Goal: Obtain resource: Obtain resource

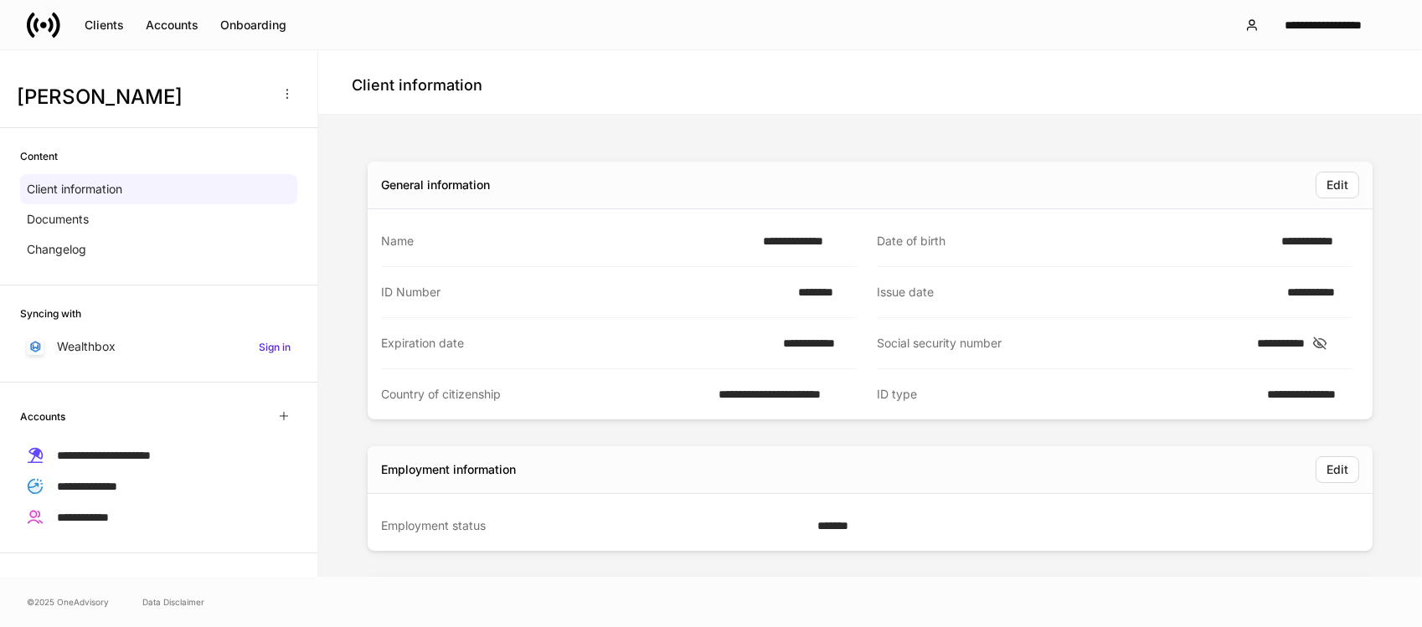
scroll to position [172, 0]
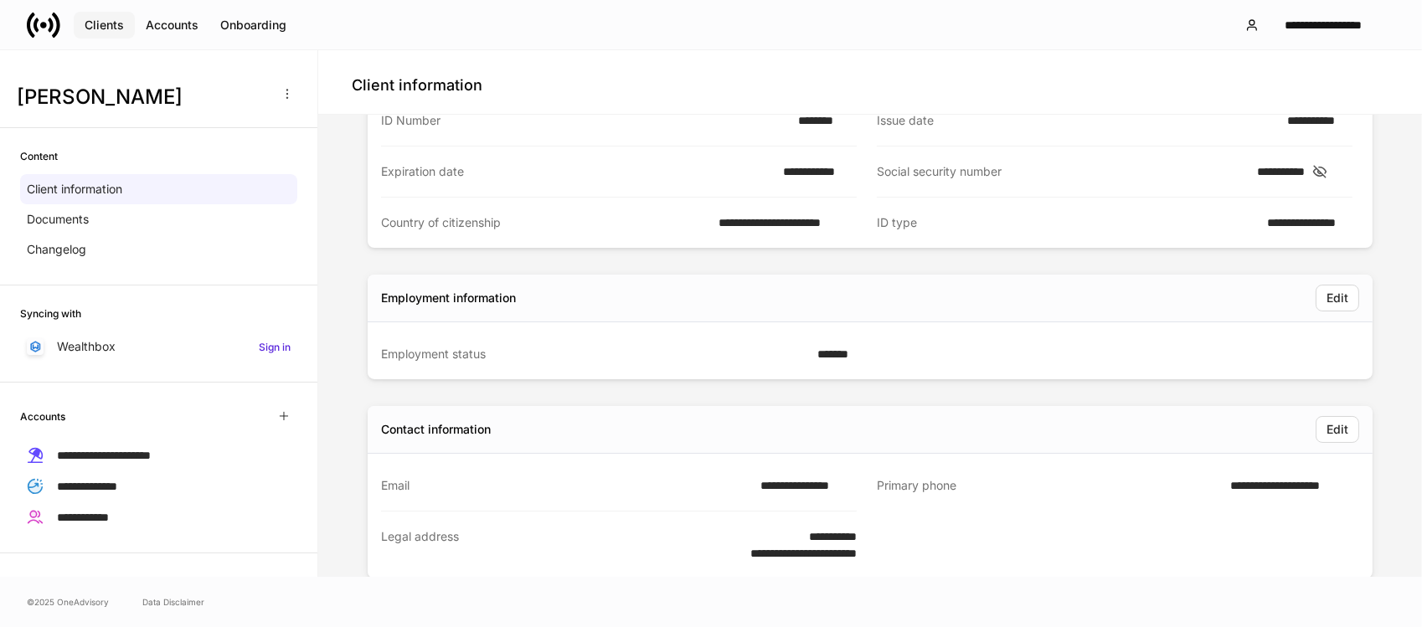
click at [109, 24] on div "Clients" at bounding box center [104, 25] width 39 height 17
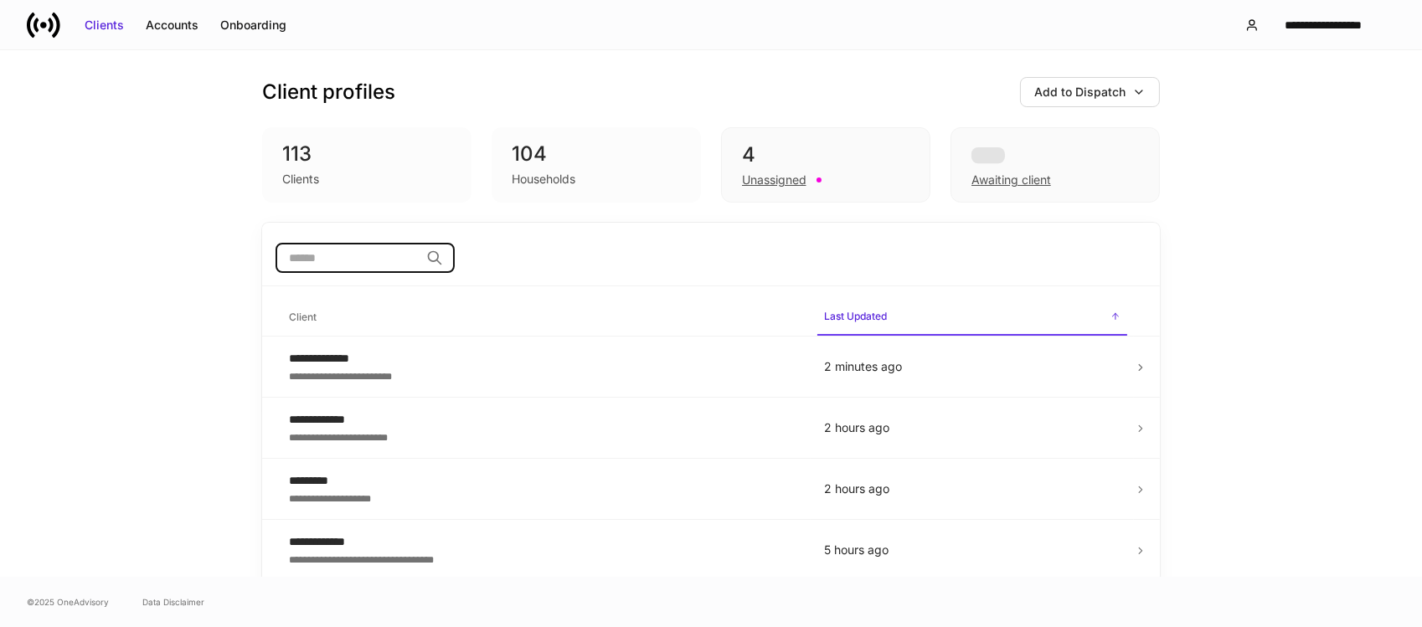
click at [370, 252] on input "search" at bounding box center [347, 258] width 144 height 30
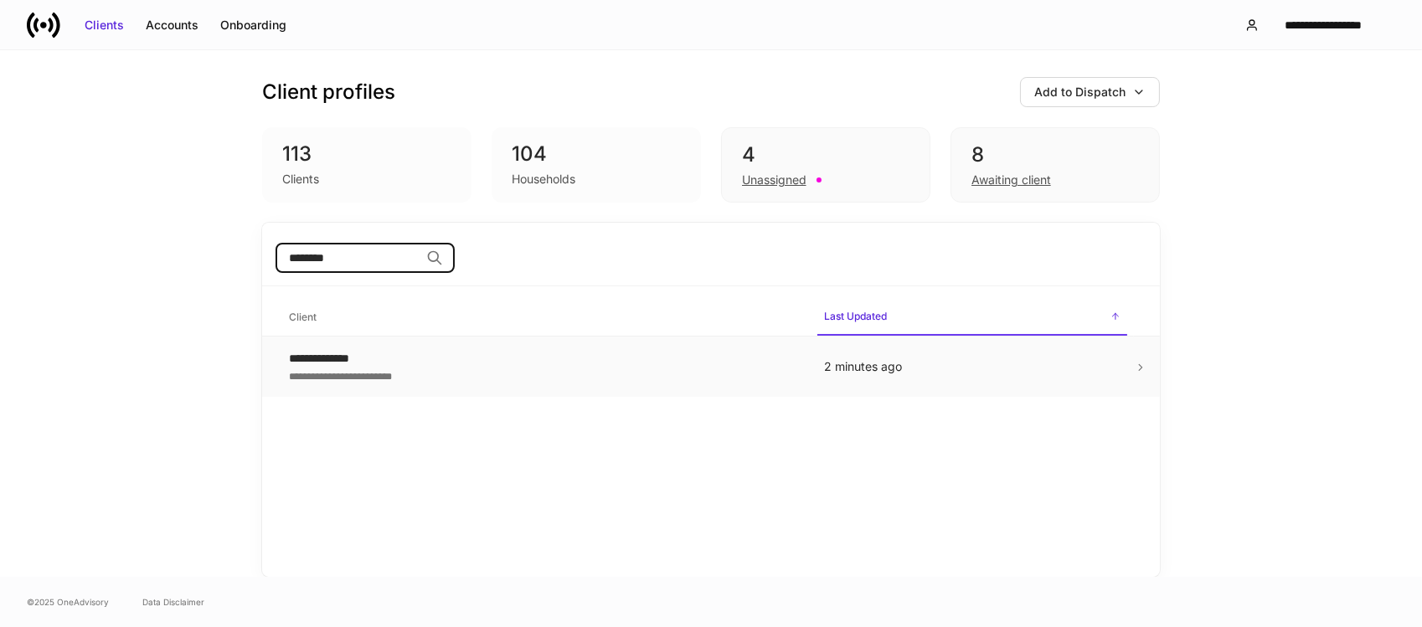
type input "********"
click at [302, 359] on div "**********" at bounding box center [543, 358] width 508 height 17
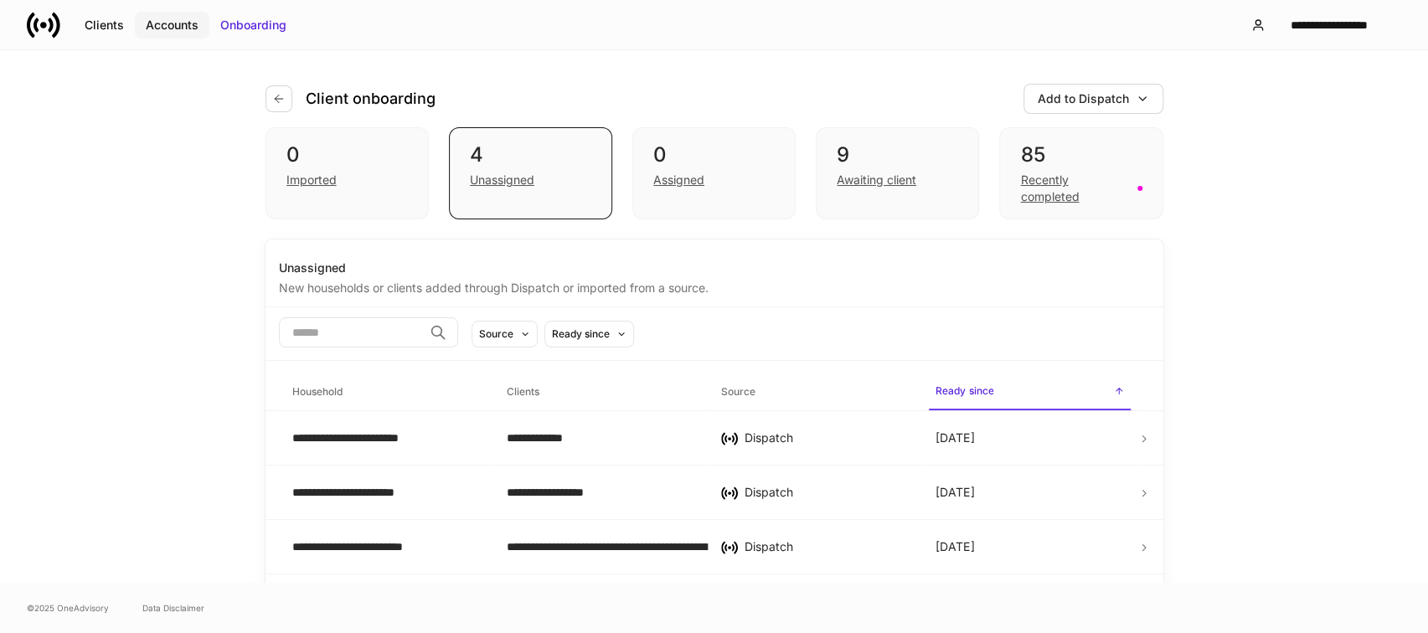
click at [157, 25] on div "Accounts" at bounding box center [172, 25] width 53 height 17
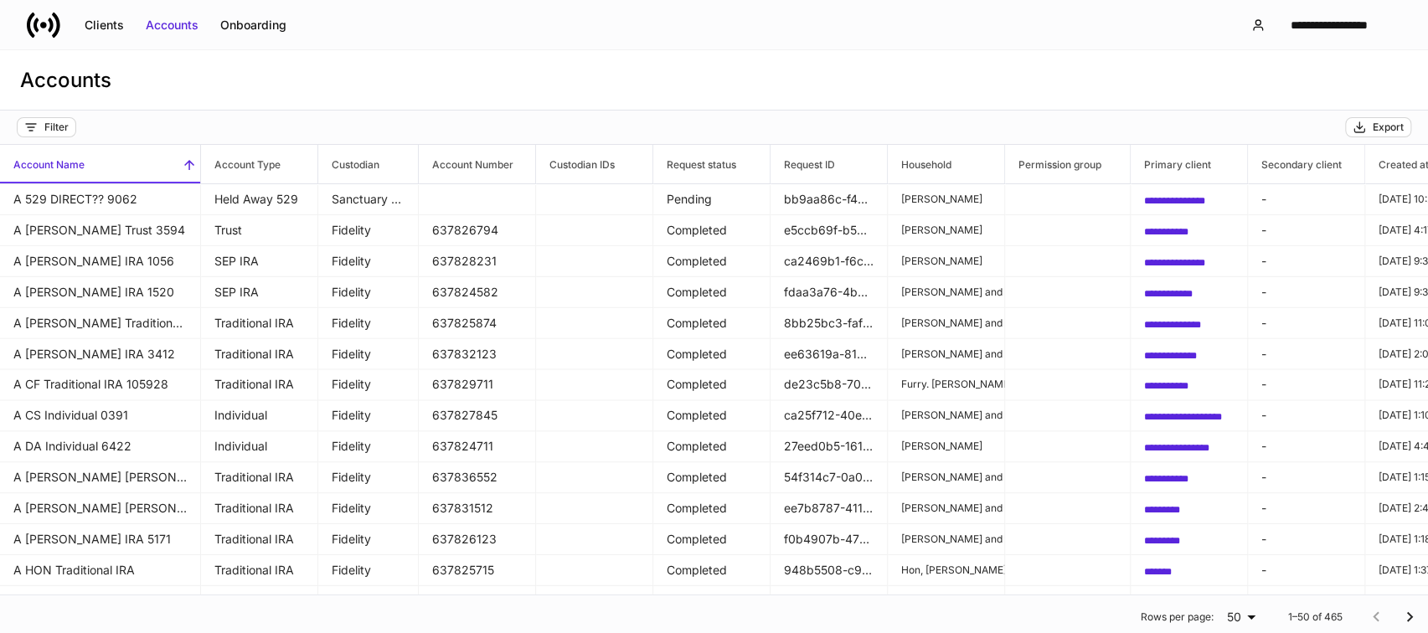
click at [50, 158] on h6 "Account Name" at bounding box center [42, 165] width 85 height 16
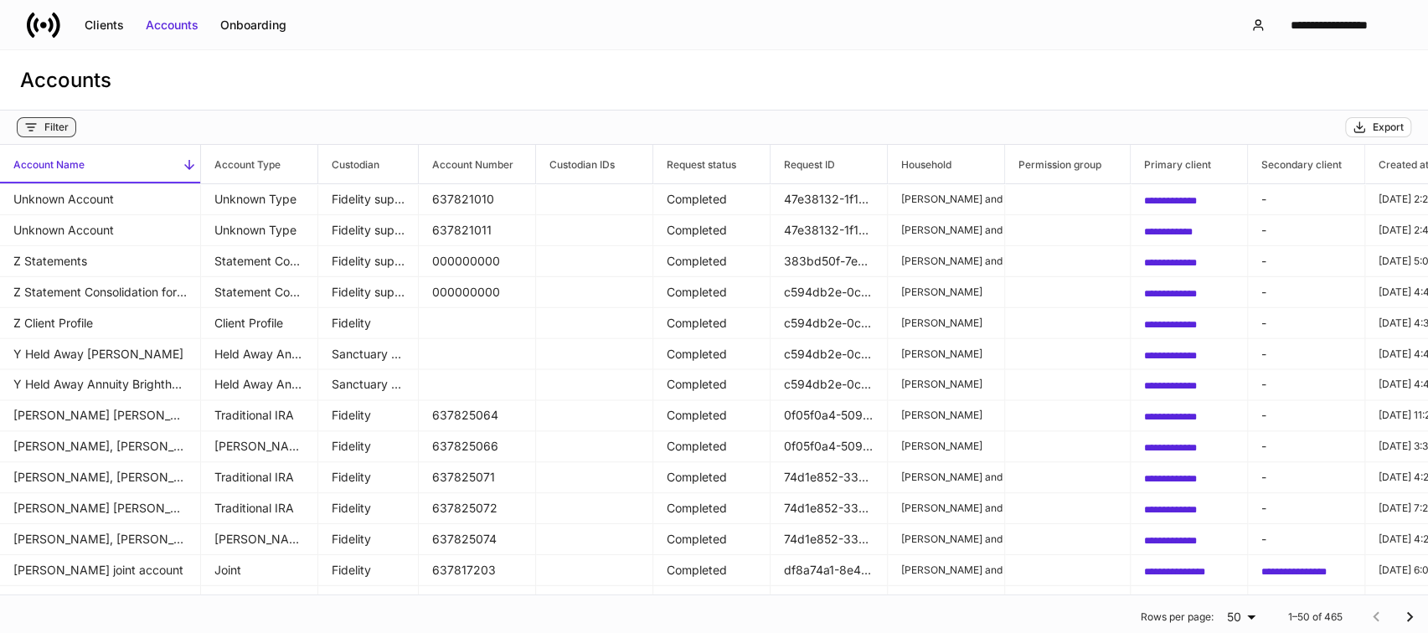
click at [54, 124] on div "Filter" at bounding box center [56, 127] width 24 height 13
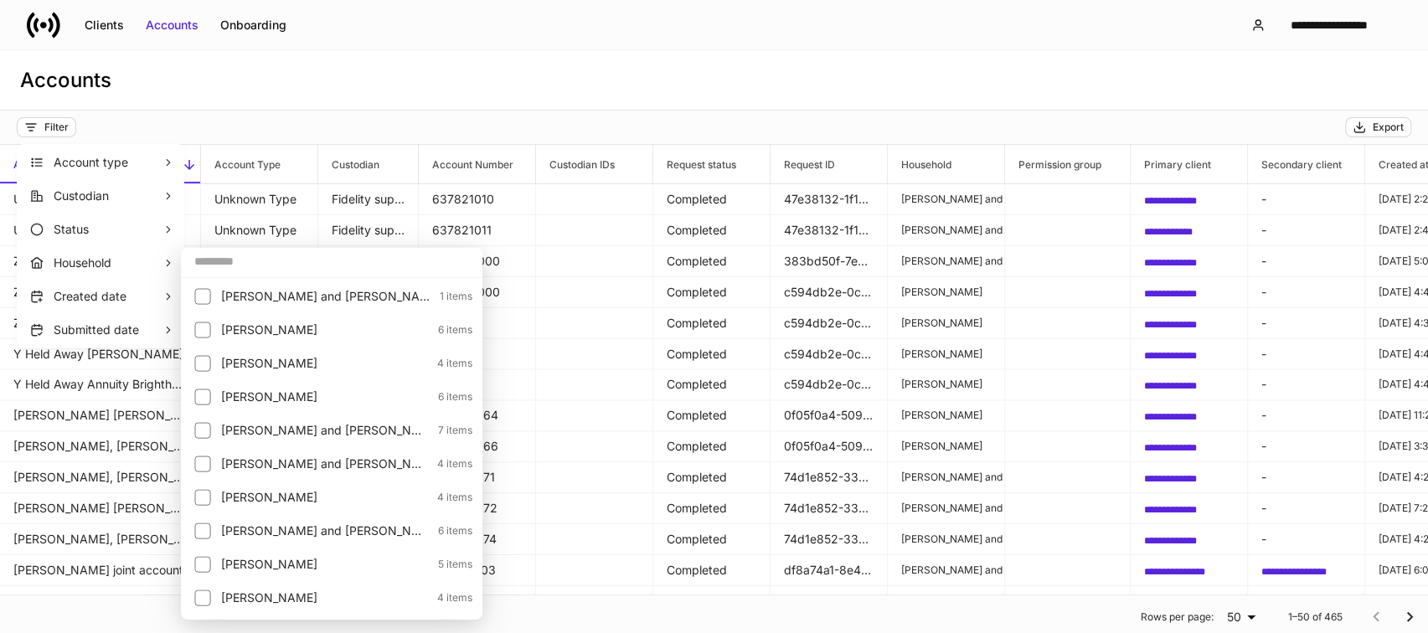
click at [84, 257] on p "Household" at bounding box center [108, 263] width 109 height 17
click at [195, 288] on div "​ Adelmann, Michael and Gail 1 items Alexander, Deanne 6 items Anderson, Janet …" at bounding box center [331, 432] width 301 height 368
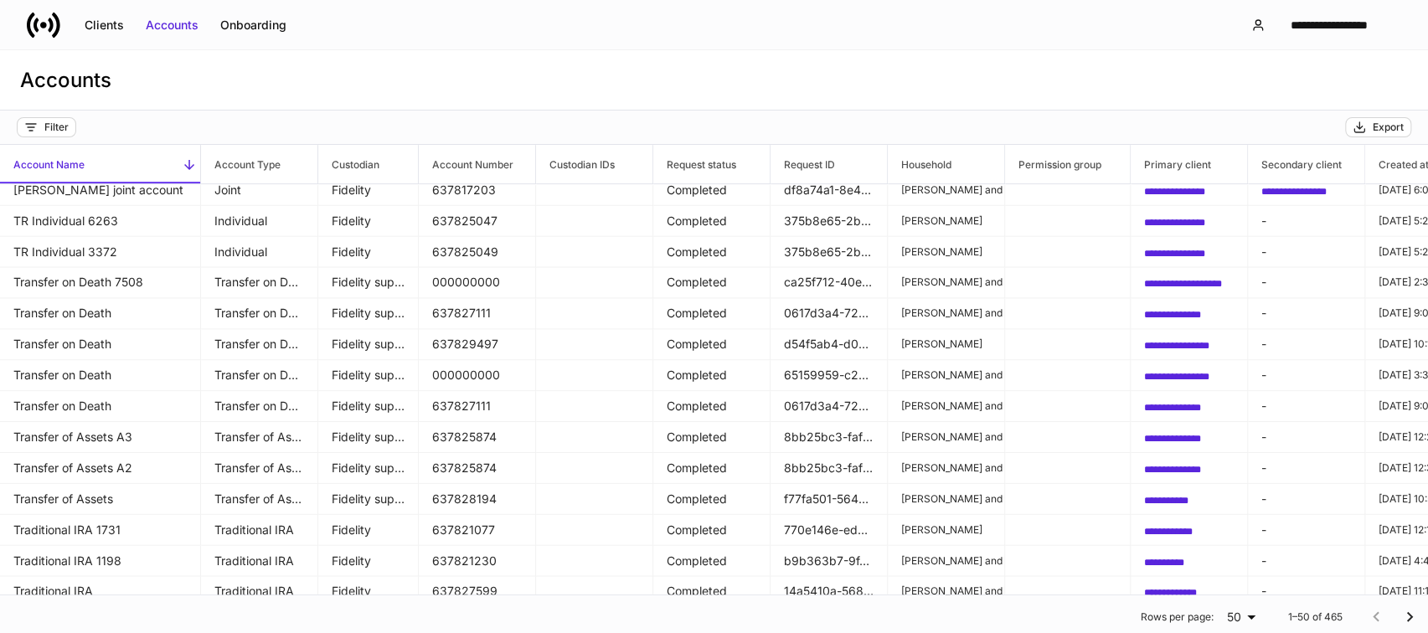
scroll to position [761, 0]
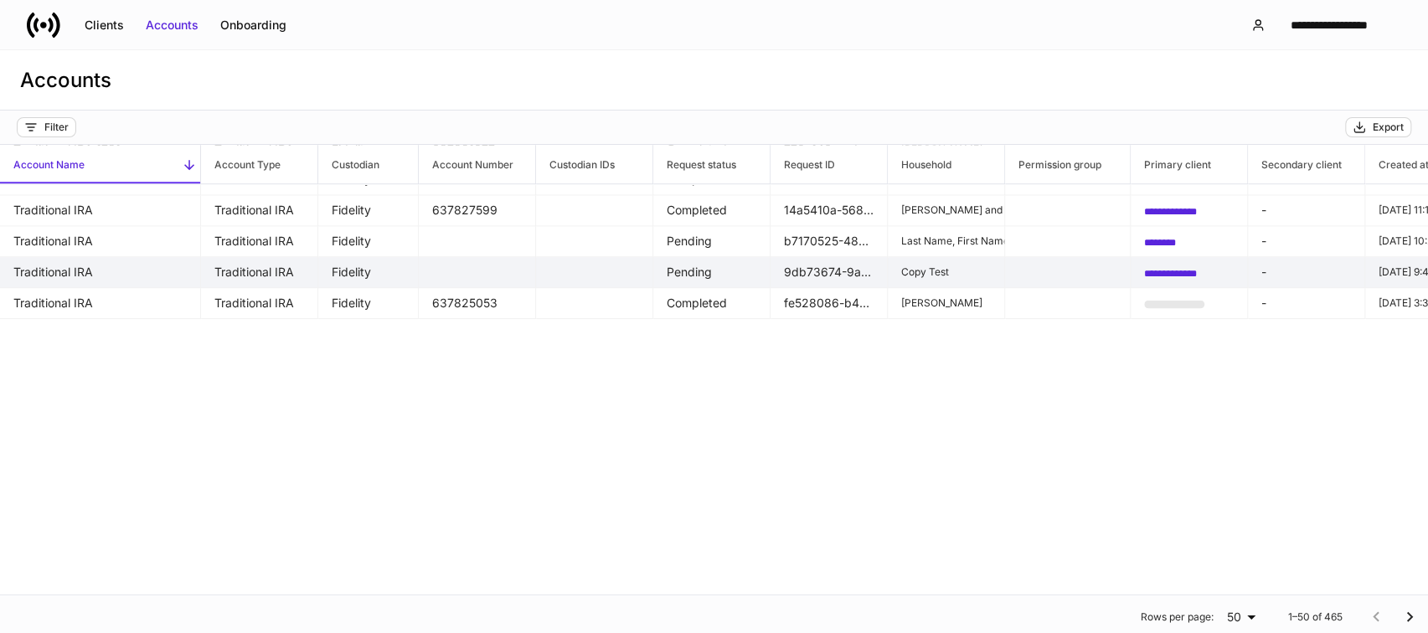
drag, startPoint x: 179, startPoint y: 279, endPoint x: 171, endPoint y: 275, distance: 9.4
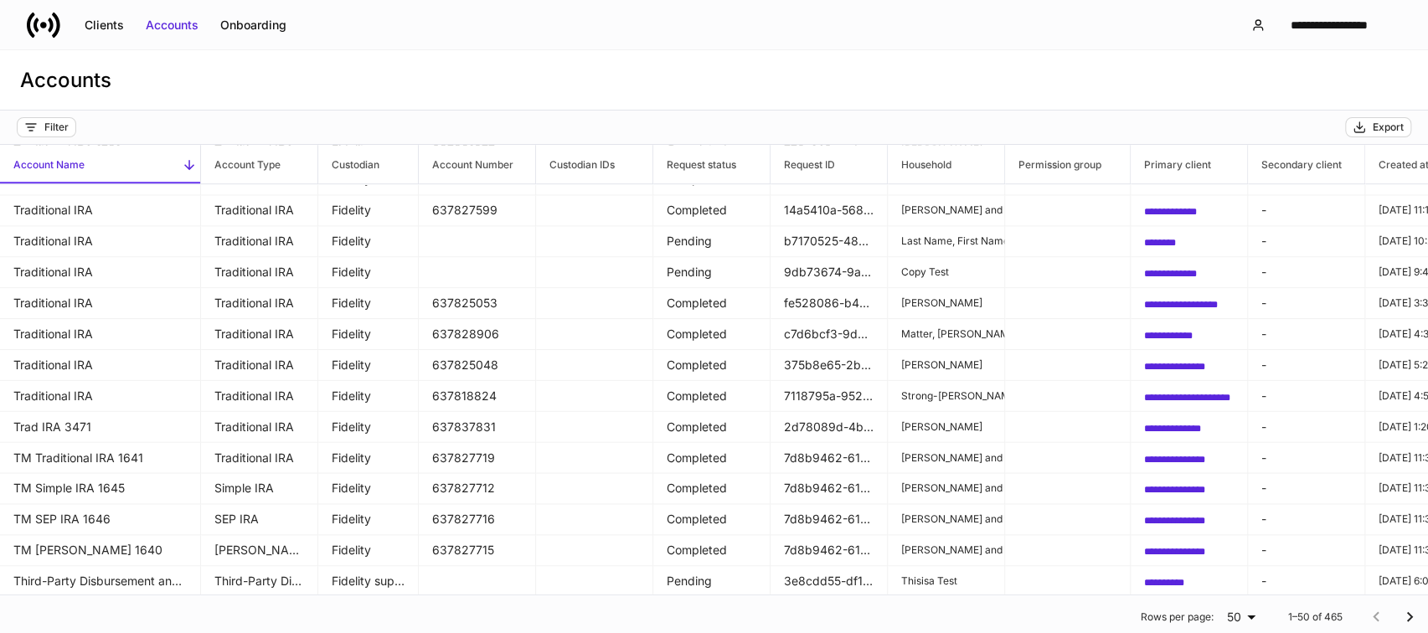
drag, startPoint x: -161, startPoint y: 154, endPoint x: -224, endPoint y: 147, distance: 64.1
click at [0, 147] on html "**********" at bounding box center [714, 316] width 1428 height 633
drag, startPoint x: -224, startPoint y: 147, endPoint x: 52, endPoint y: 134, distance: 276.6
click at [52, 134] on button "Filter" at bounding box center [46, 127] width 59 height 20
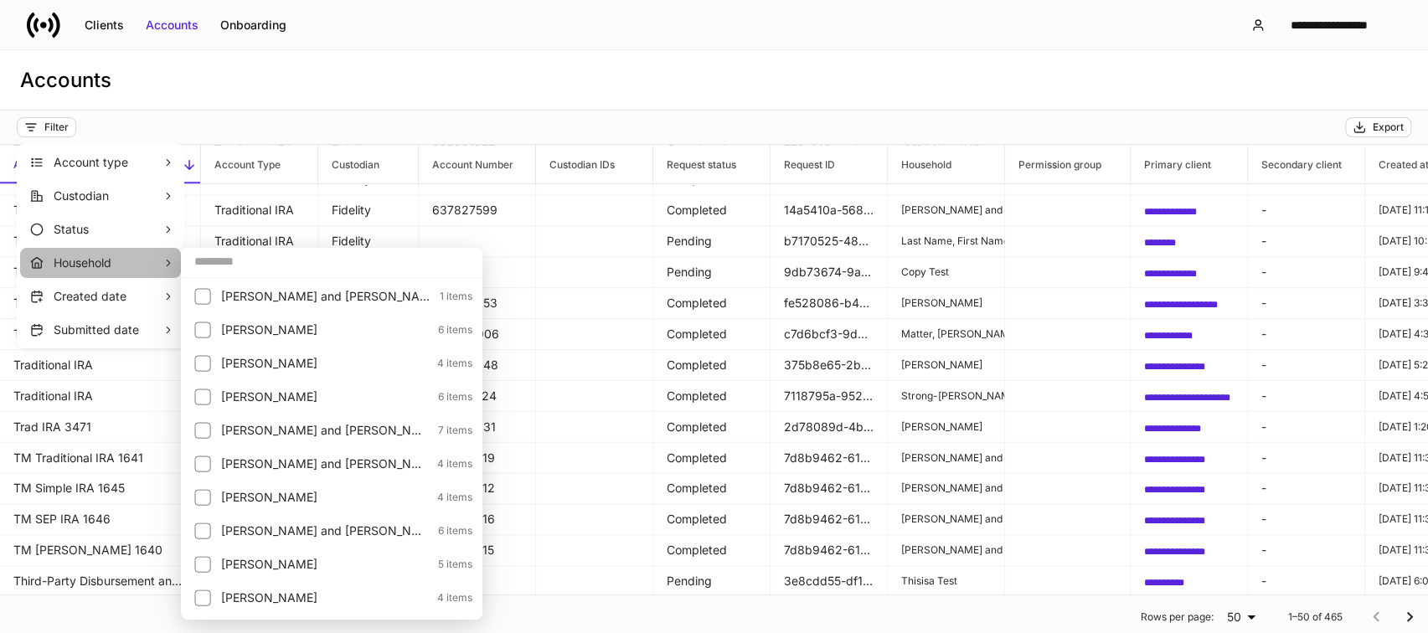
click at [75, 265] on p "Household" at bounding box center [108, 263] width 109 height 17
click at [74, 250] on li "Household" at bounding box center [100, 263] width 161 height 30
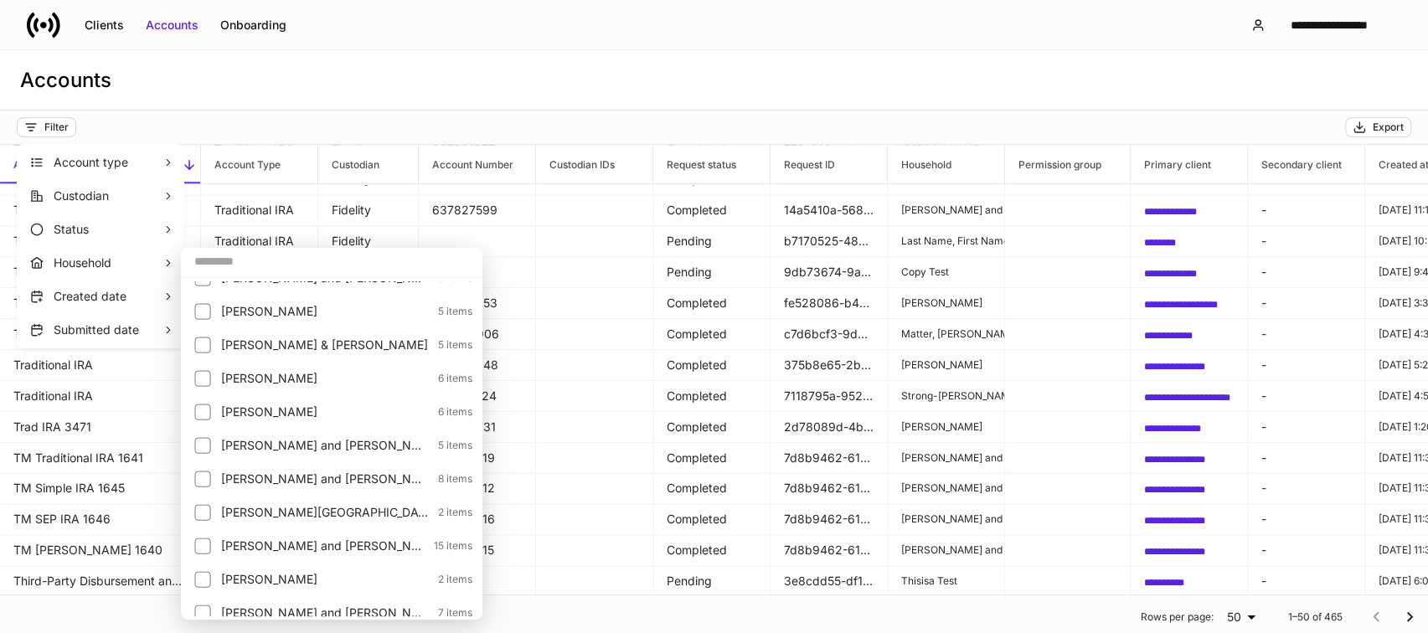
scroll to position [0, 0]
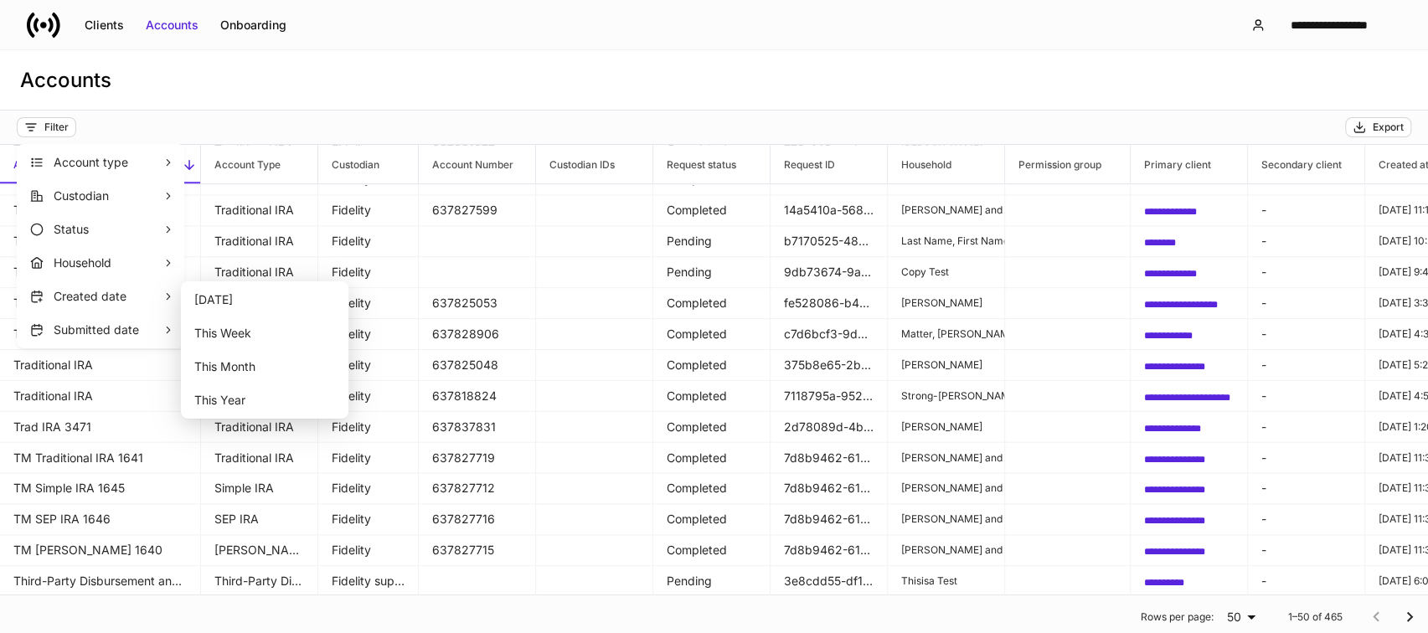
drag, startPoint x: 278, startPoint y: 347, endPoint x: 52, endPoint y: 281, distance: 235.3
drag, startPoint x: 52, startPoint y: 281, endPoint x: 526, endPoint y: 101, distance: 507.0
click at [539, 105] on div at bounding box center [714, 316] width 1428 height 633
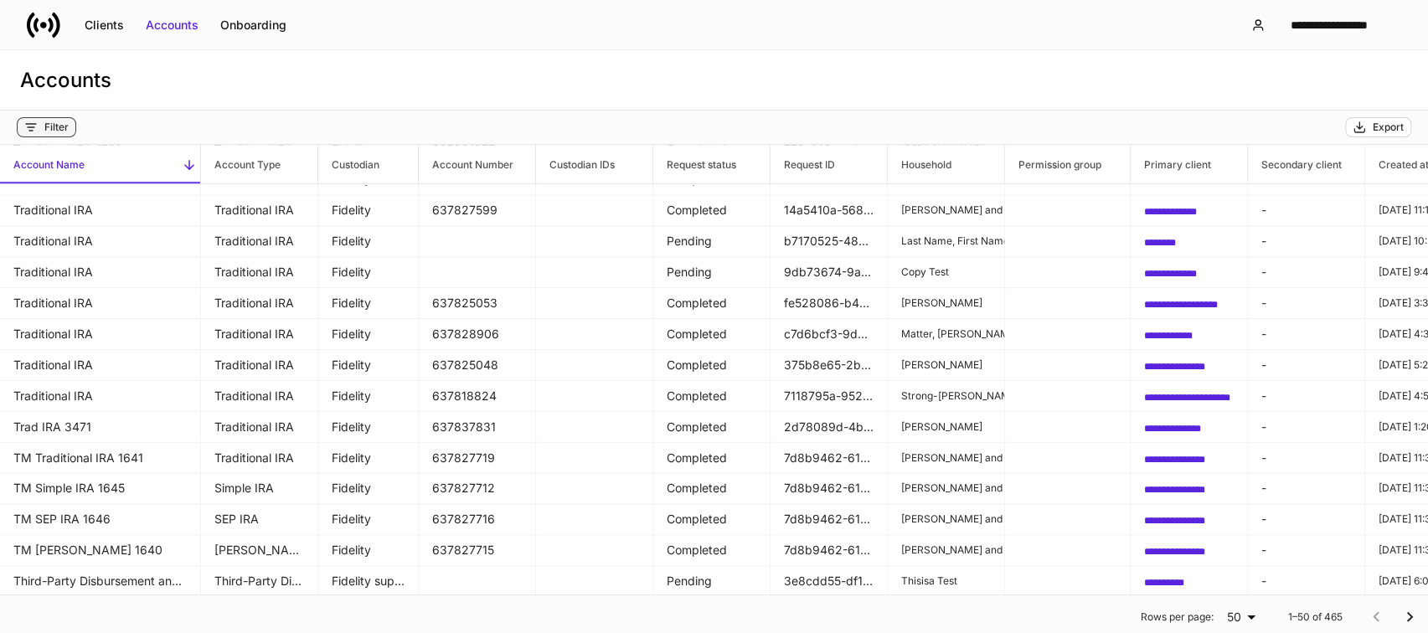
click at [64, 122] on div "Filter" at bounding box center [56, 127] width 24 height 13
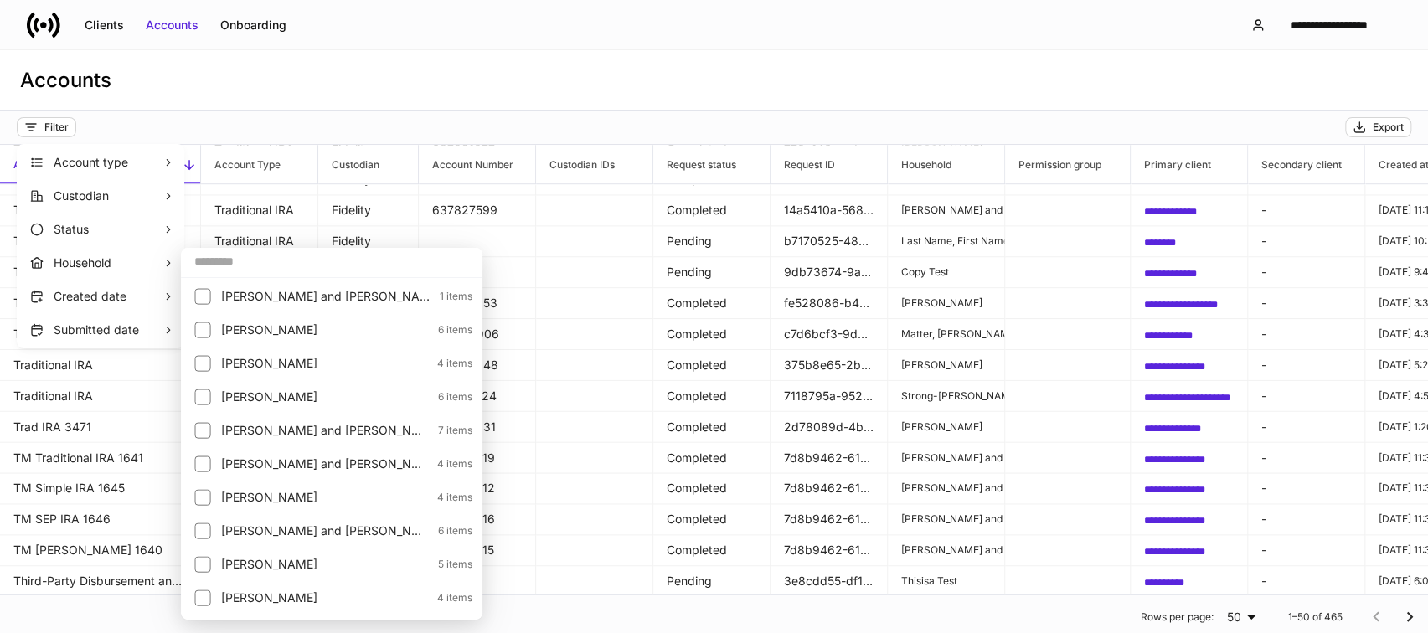
click at [88, 255] on p "Household" at bounding box center [108, 263] width 109 height 17
click at [69, 267] on p "Household" at bounding box center [108, 263] width 109 height 17
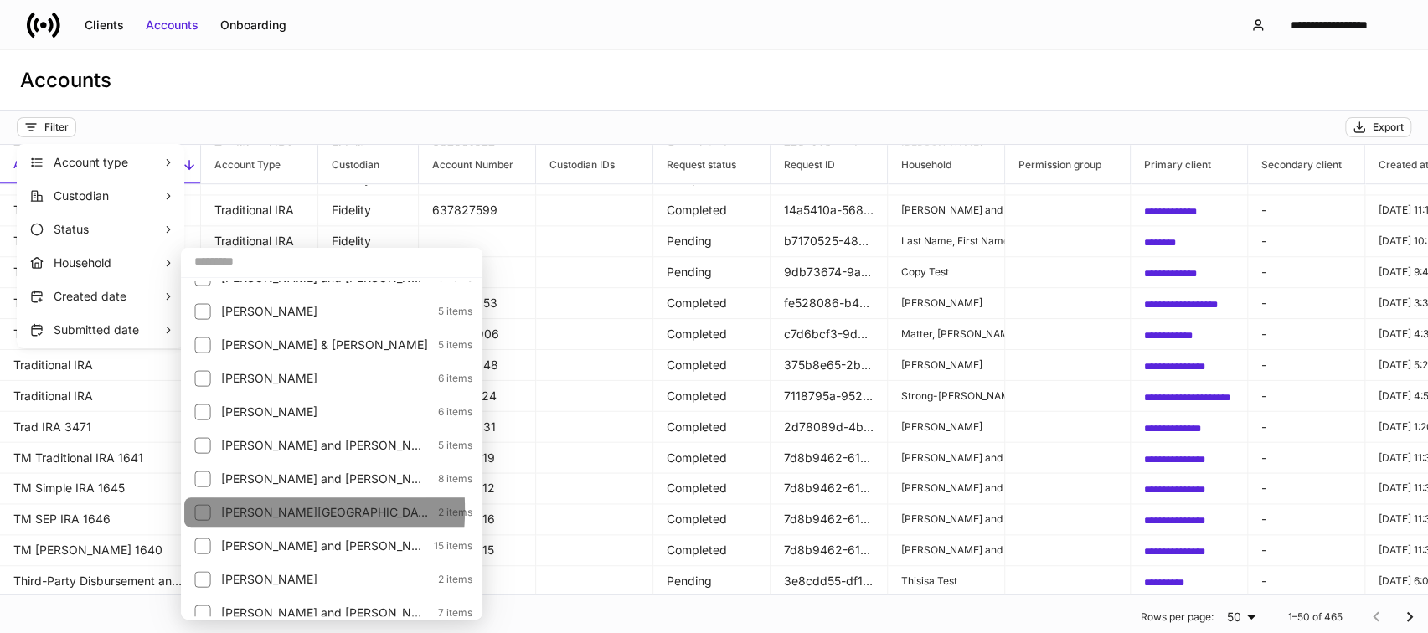
click at [214, 507] on div at bounding box center [207, 512] width 27 height 23
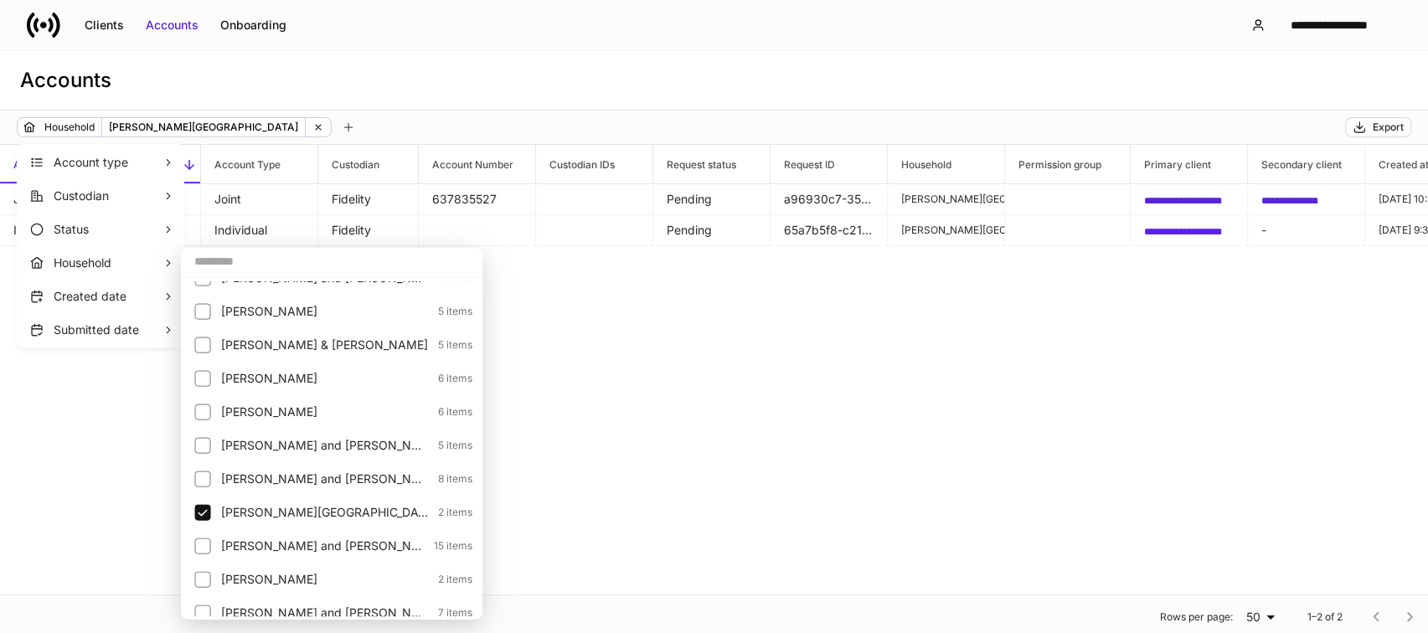
drag, startPoint x: 211, startPoint y: 503, endPoint x: 900, endPoint y: 456, distance: 690.7
click at [902, 460] on div at bounding box center [714, 316] width 1428 height 633
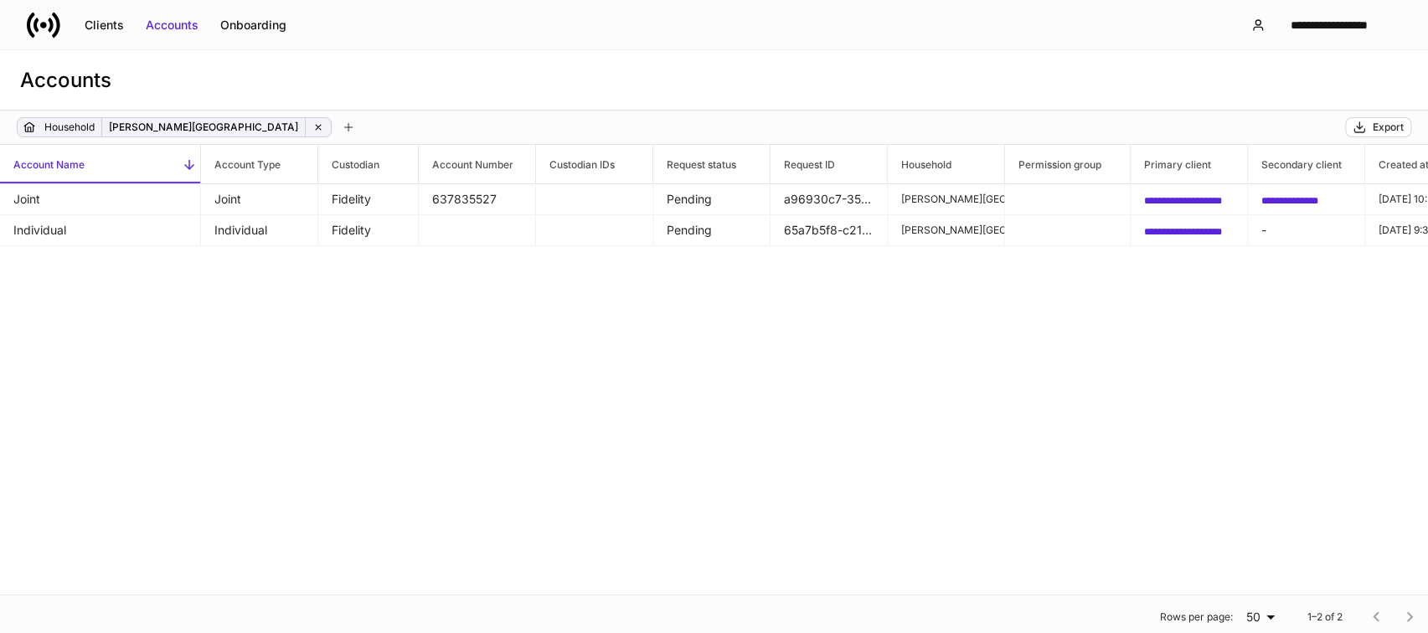
click at [312, 121] on icon at bounding box center [318, 127] width 12 height 12
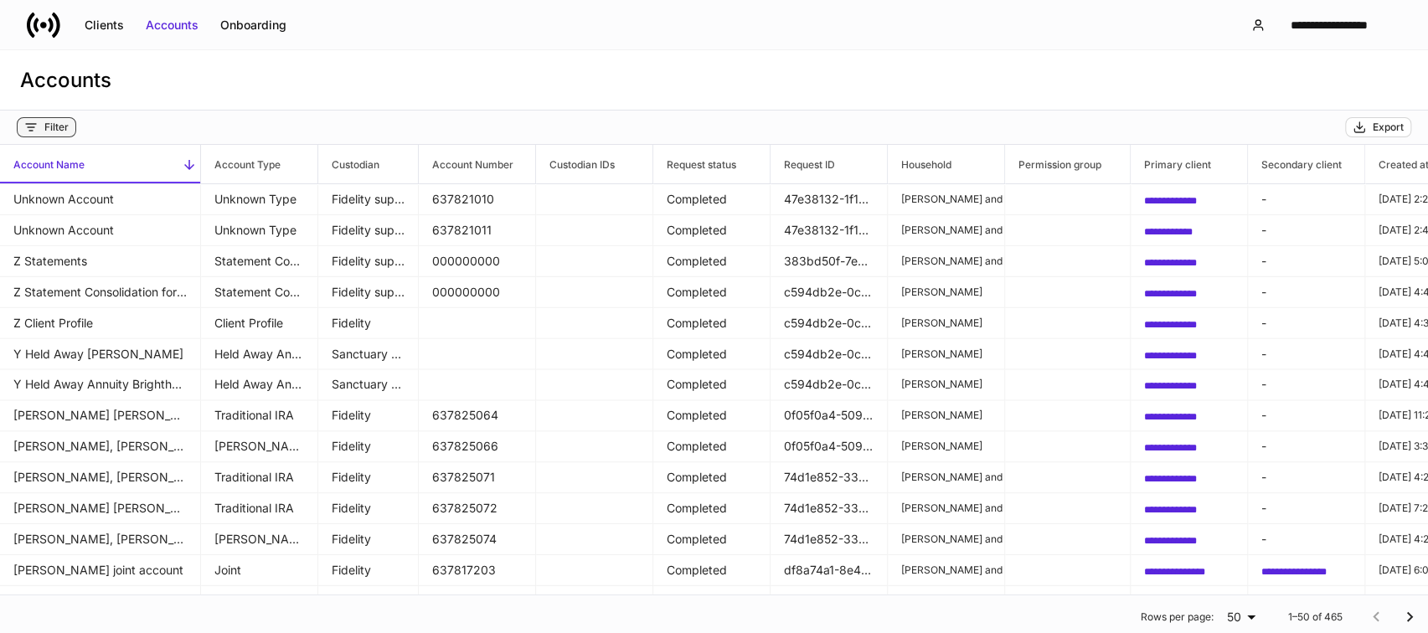
click at [59, 129] on div "Filter" at bounding box center [56, 127] width 24 height 13
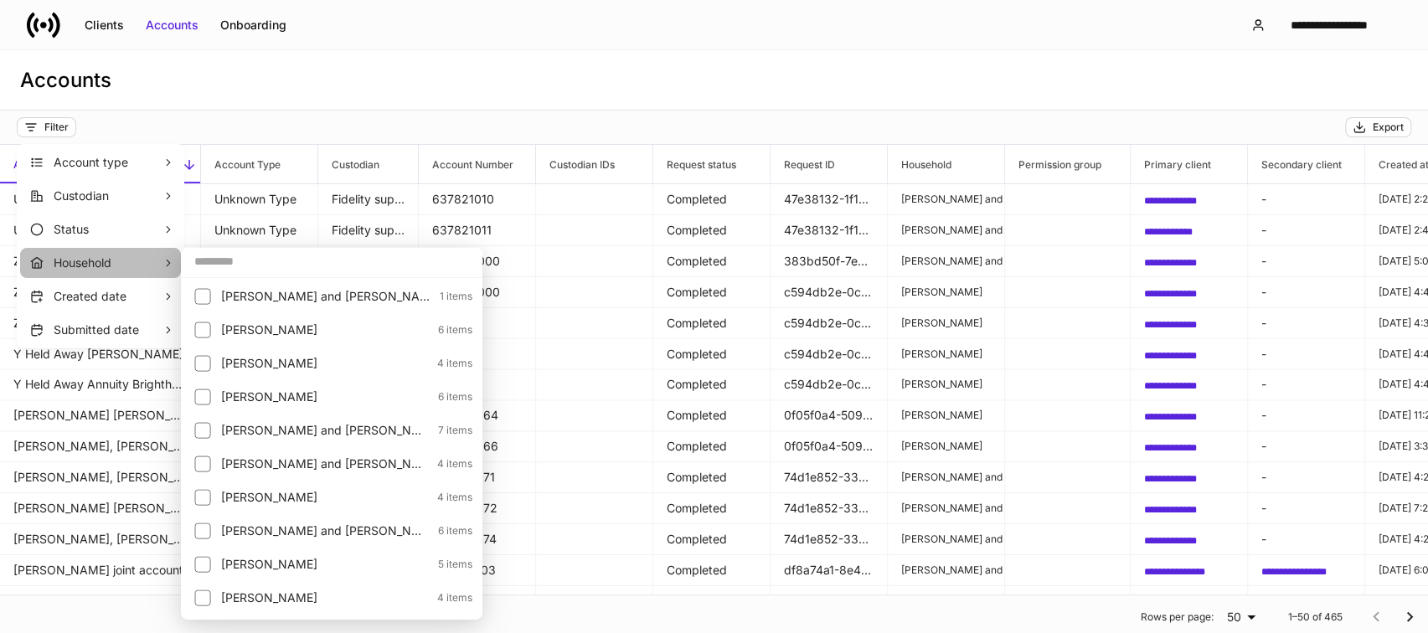
drag, startPoint x: 82, startPoint y: 261, endPoint x: 94, endPoint y: 260, distance: 11.8
click at [82, 255] on p "Household" at bounding box center [108, 263] width 109 height 17
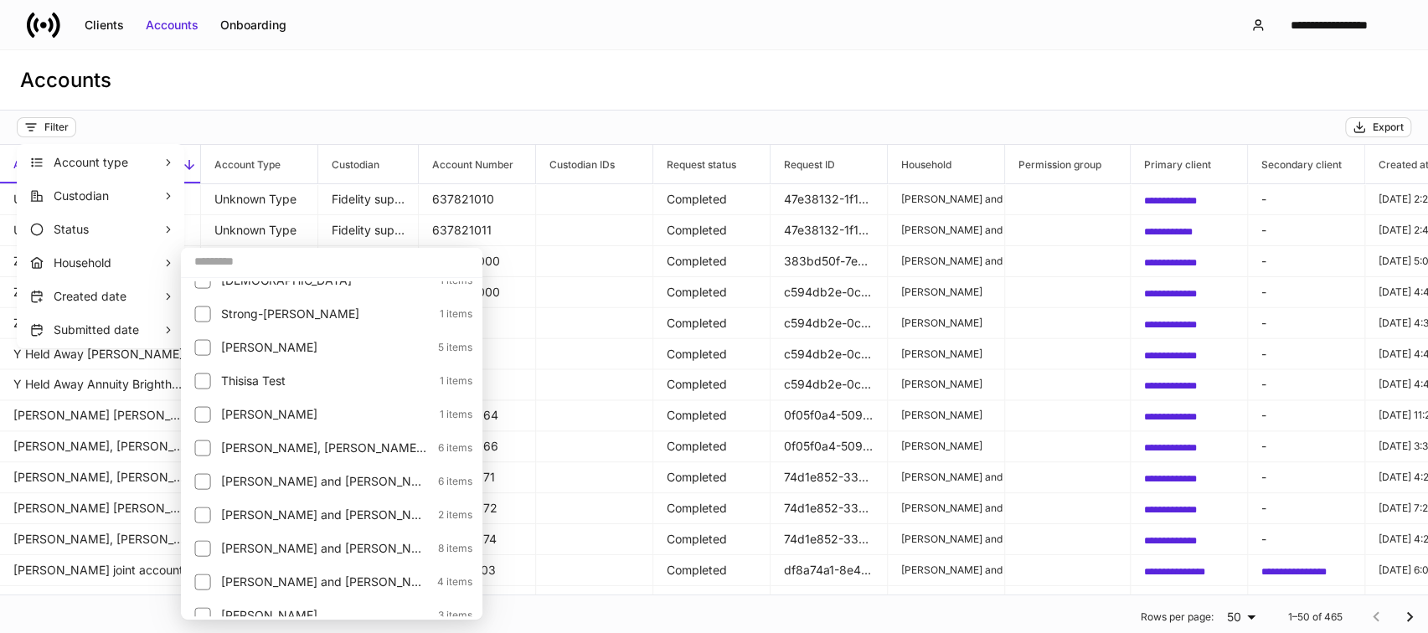
scroll to position [2637, 0]
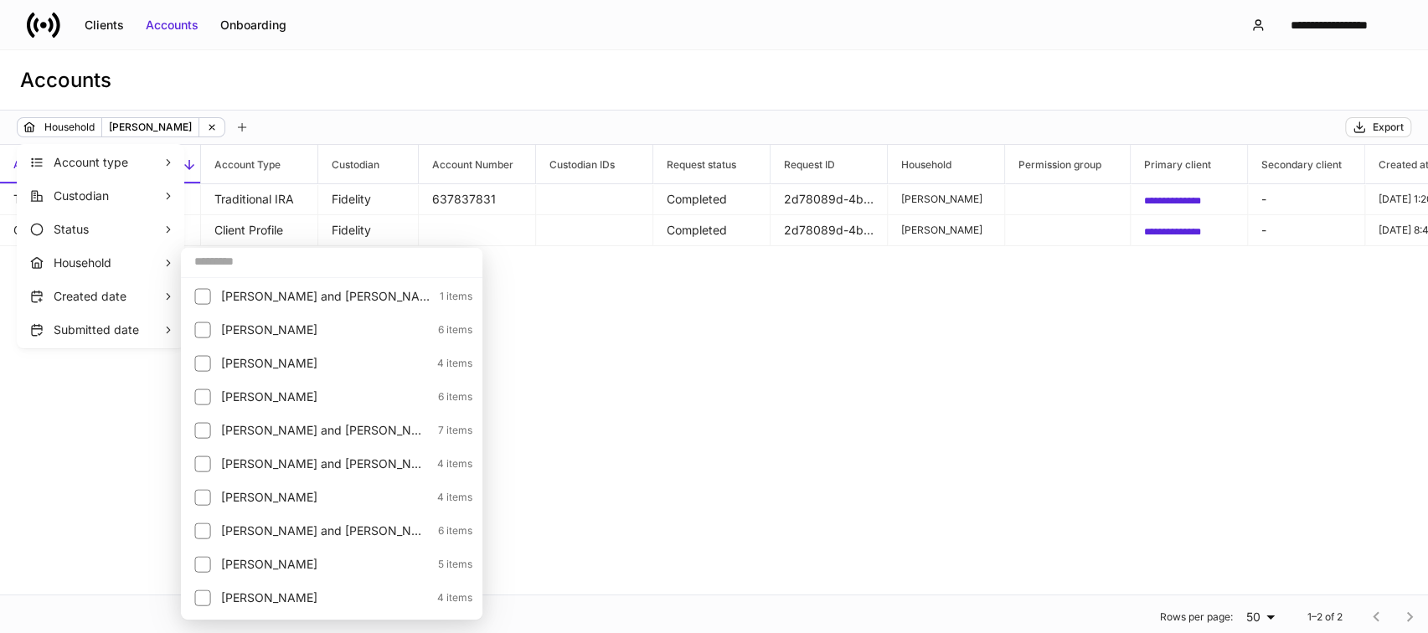
click at [914, 80] on div at bounding box center [714, 316] width 1428 height 633
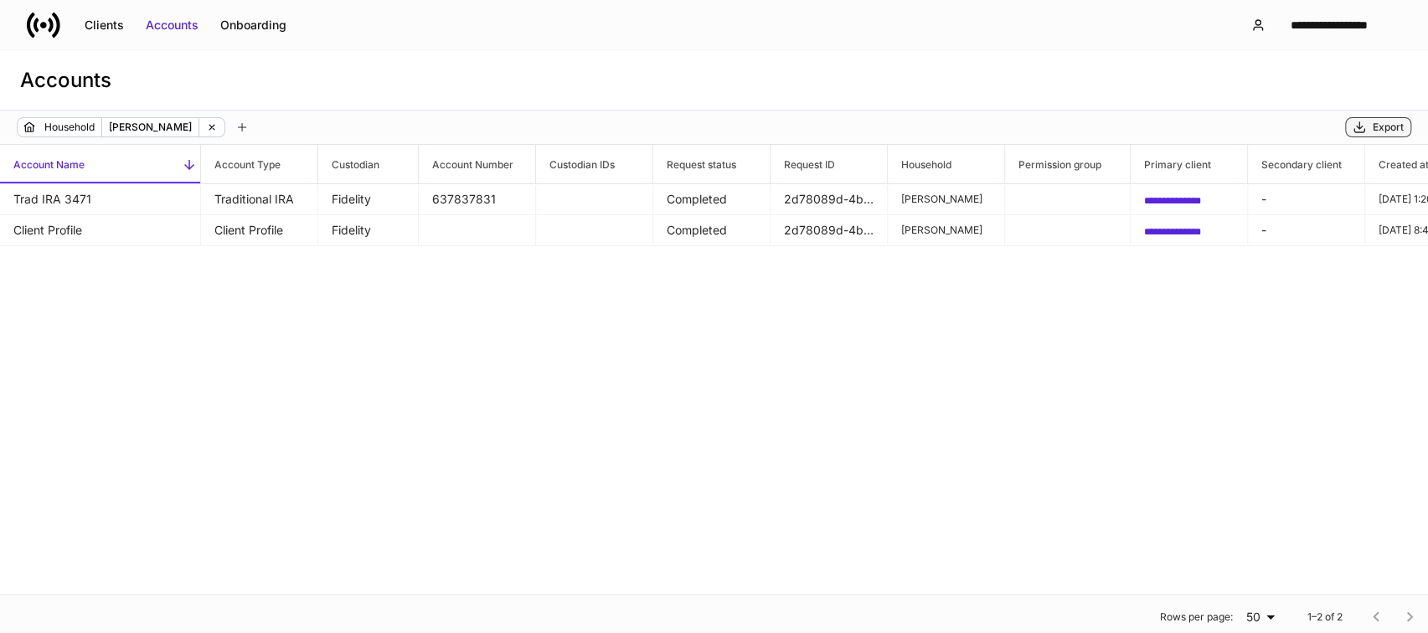
click at [1371, 128] on div "Export" at bounding box center [1377, 127] width 51 height 13
drag, startPoint x: 647, startPoint y: 171, endPoint x: 594, endPoint y: 132, distance: 66.0
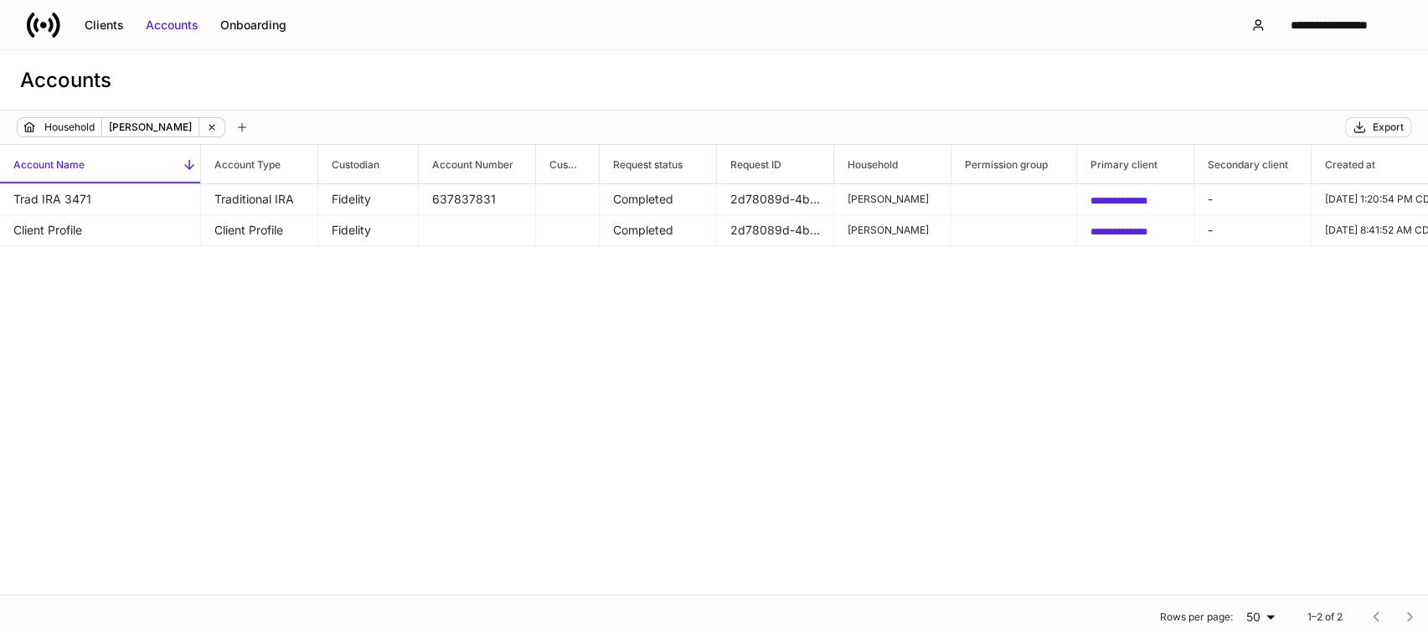
drag, startPoint x: 594, startPoint y: 132, endPoint x: 648, endPoint y: 80, distance: 75.8
click at [648, 80] on div "Accounts" at bounding box center [714, 80] width 1428 height 60
click at [1371, 122] on div "Export" at bounding box center [1377, 127] width 51 height 13
